Goal: Information Seeking & Learning: Learn about a topic

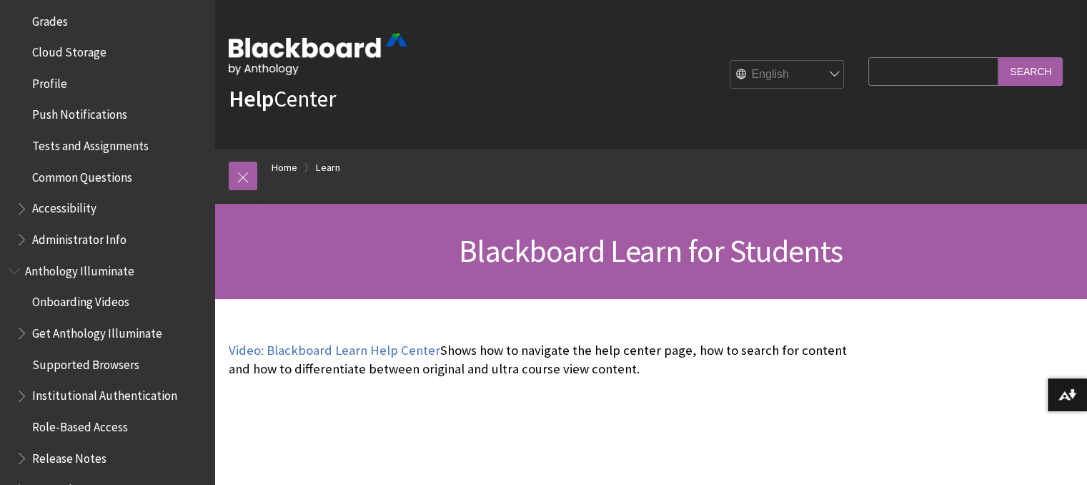
click at [880, 76] on input "Search Query" at bounding box center [934, 71] width 130 height 28
type input "webcam"
click at [999, 57] on input "Search" at bounding box center [1031, 71] width 64 height 28
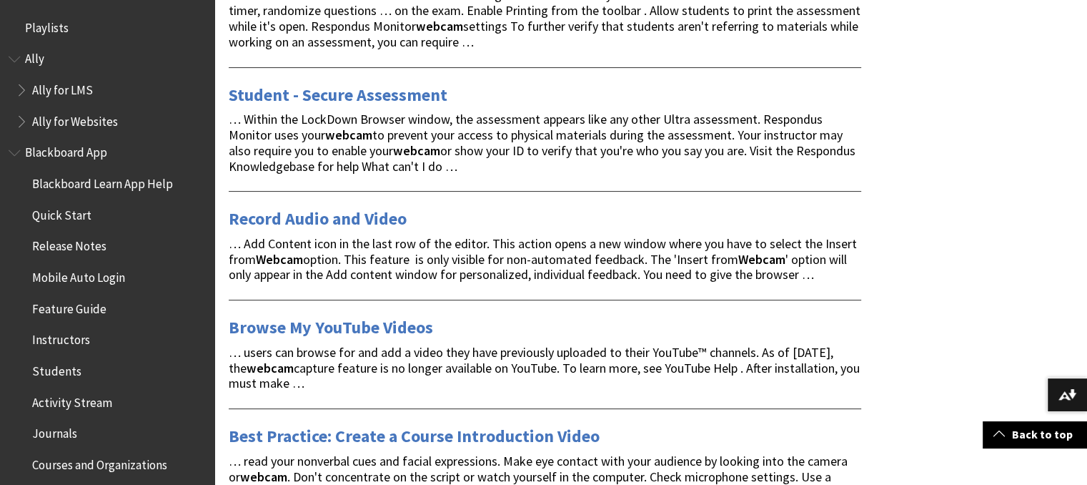
scroll to position [357, 0]
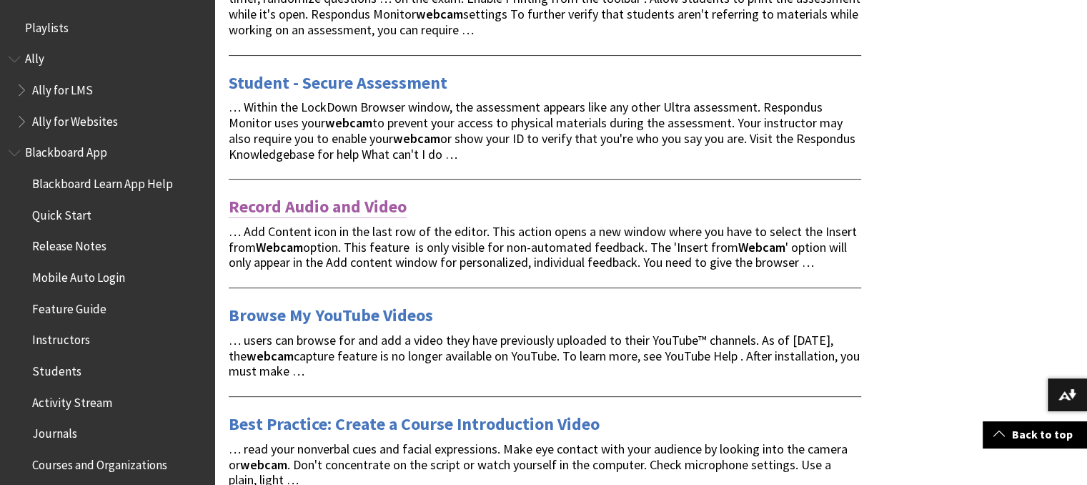
click at [384, 207] on link "Record Audio and Video" at bounding box center [318, 206] width 178 height 23
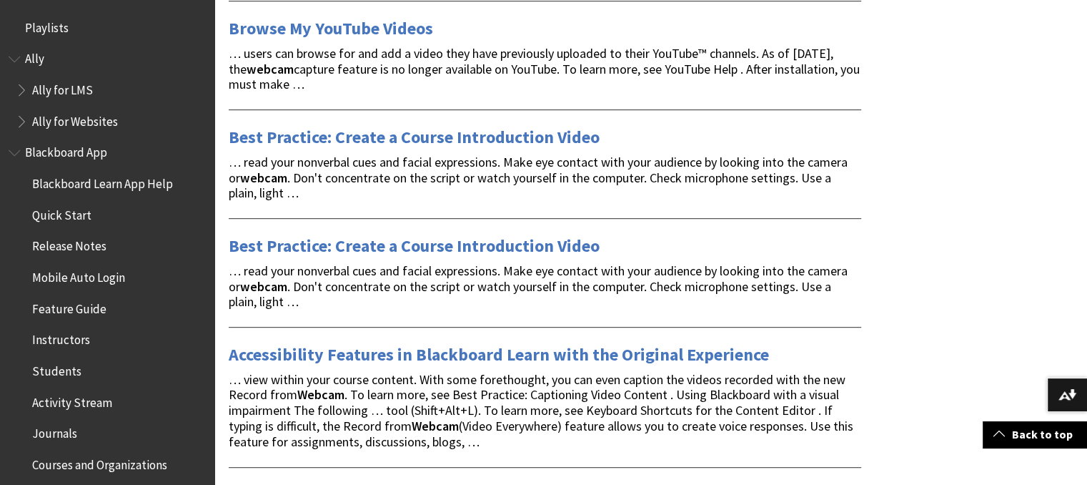
scroll to position [643, 0]
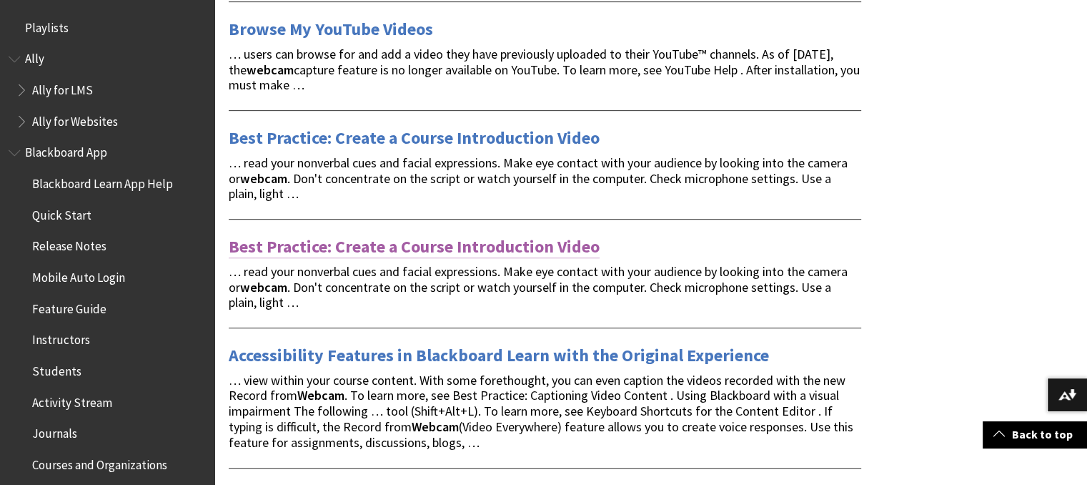
click at [452, 247] on link "Best Practice: Create a Course Introduction Video" at bounding box center [414, 246] width 371 height 23
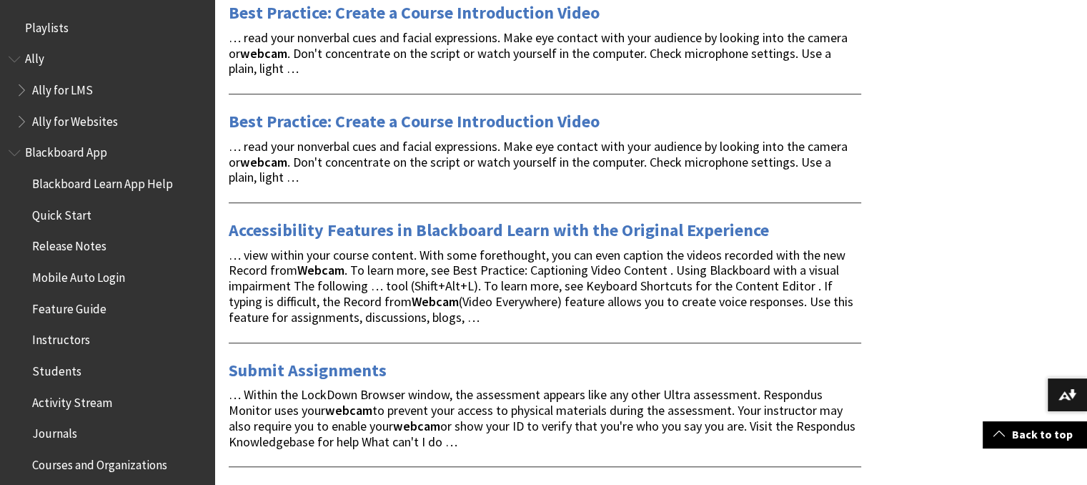
scroll to position [858, 0]
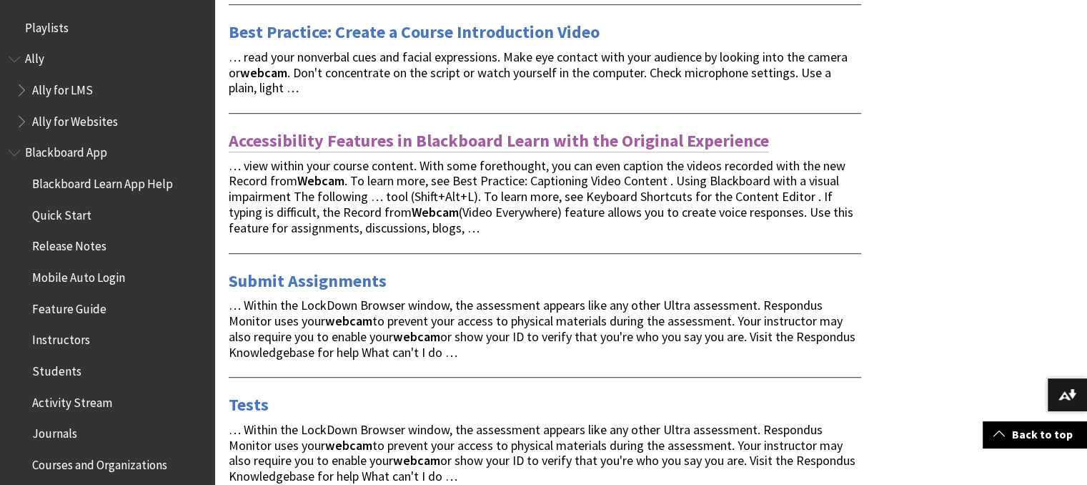
click at [645, 140] on link "Accessibility Features in Blackboard Learn with the Original Experience" at bounding box center [499, 140] width 540 height 23
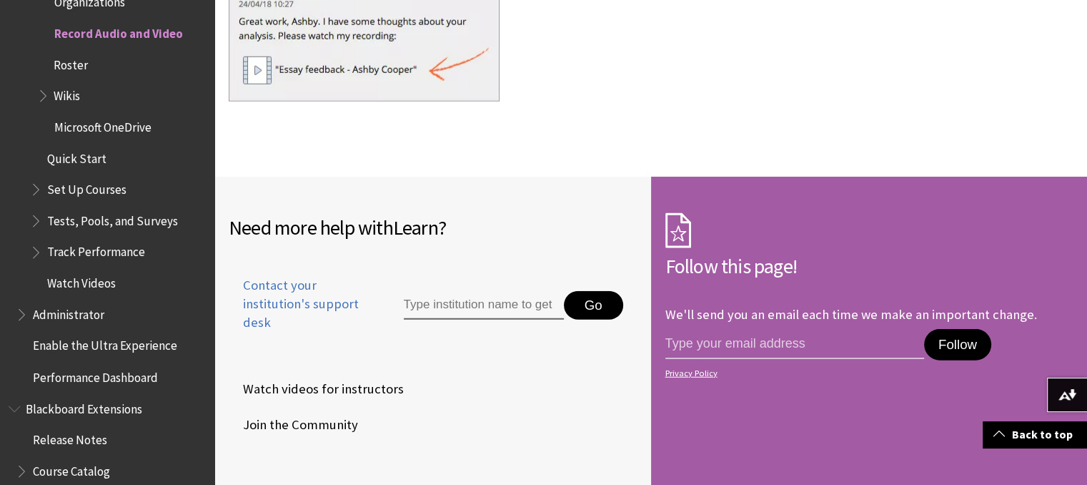
scroll to position [3860, 0]
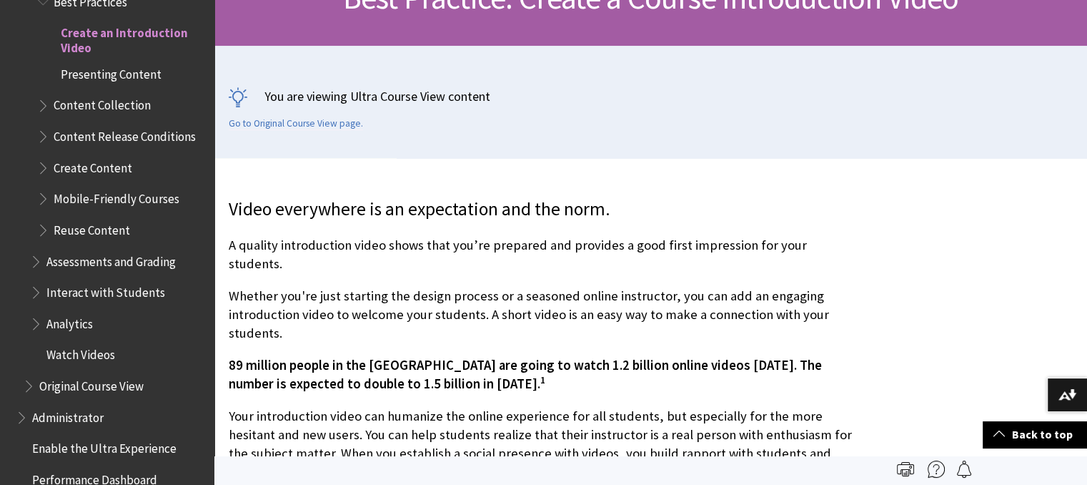
scroll to position [143, 0]
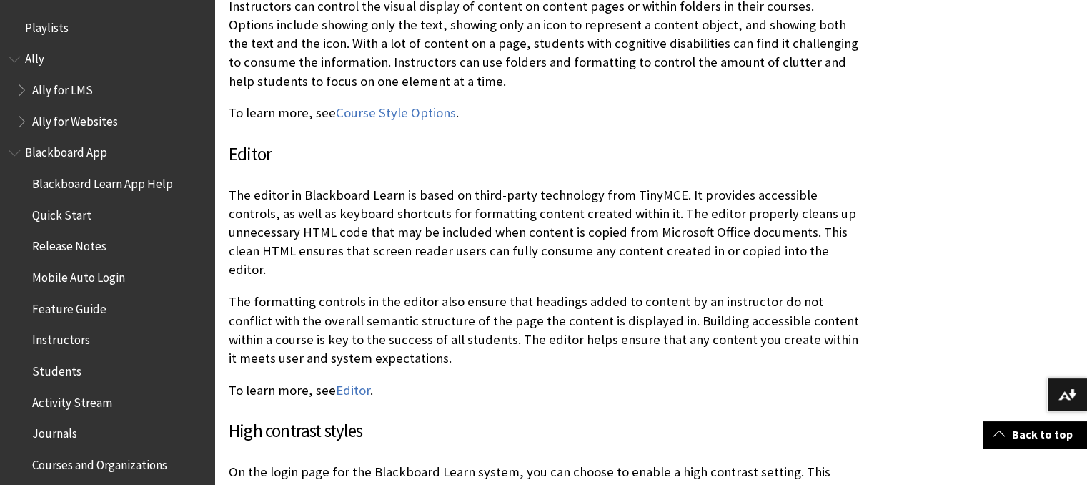
scroll to position [1090, 0]
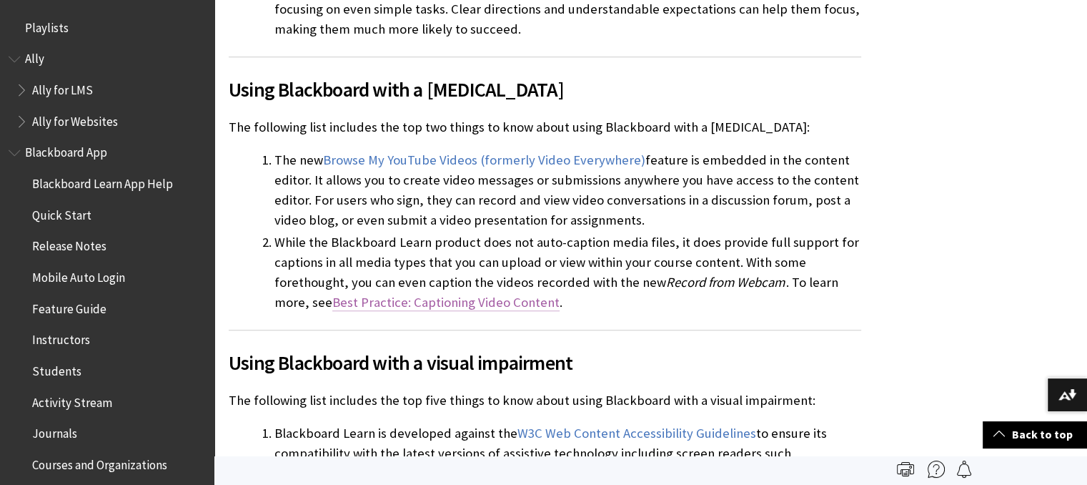
click at [486, 294] on link "Best Practice: Captioning Video Content" at bounding box center [445, 302] width 227 height 17
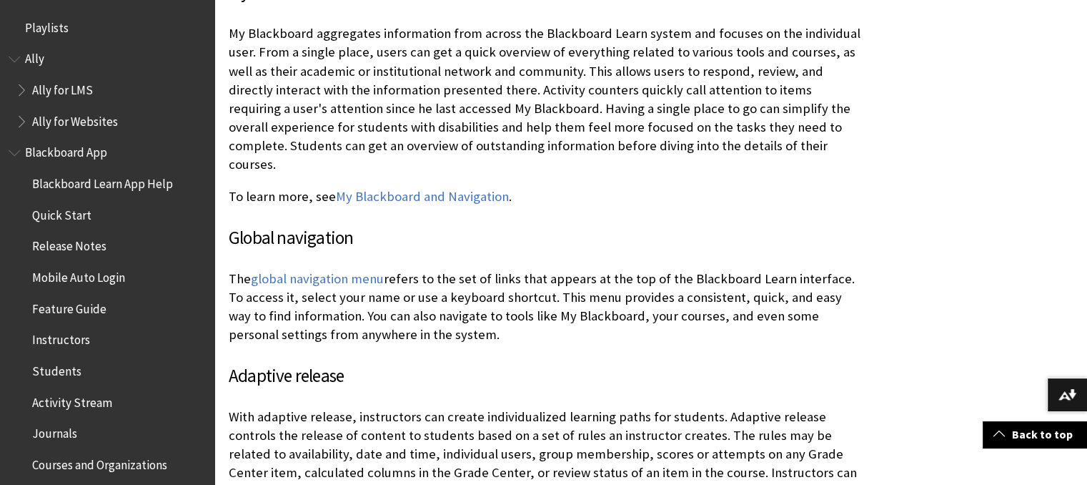
scroll to position [2877, 0]
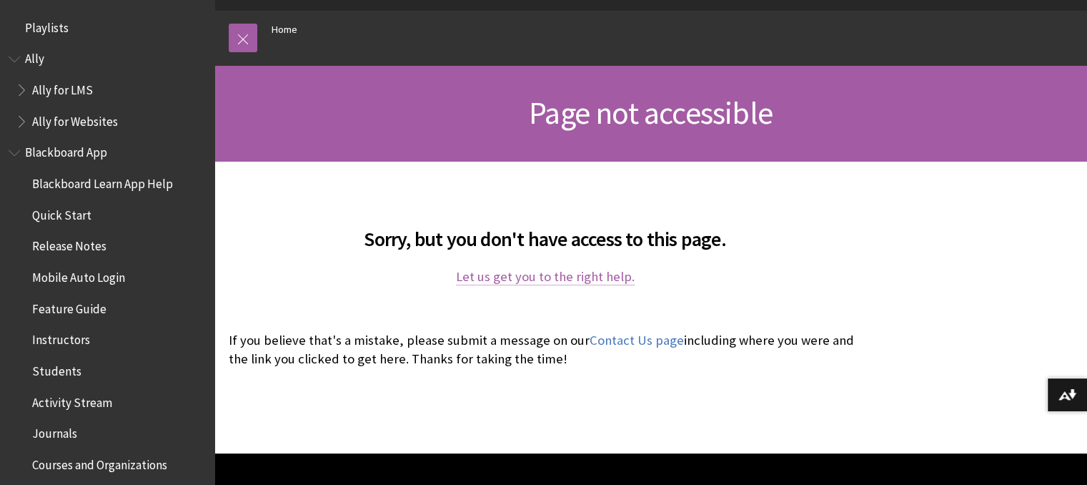
scroll to position [286, 0]
